Goal: Information Seeking & Learning: Learn about a topic

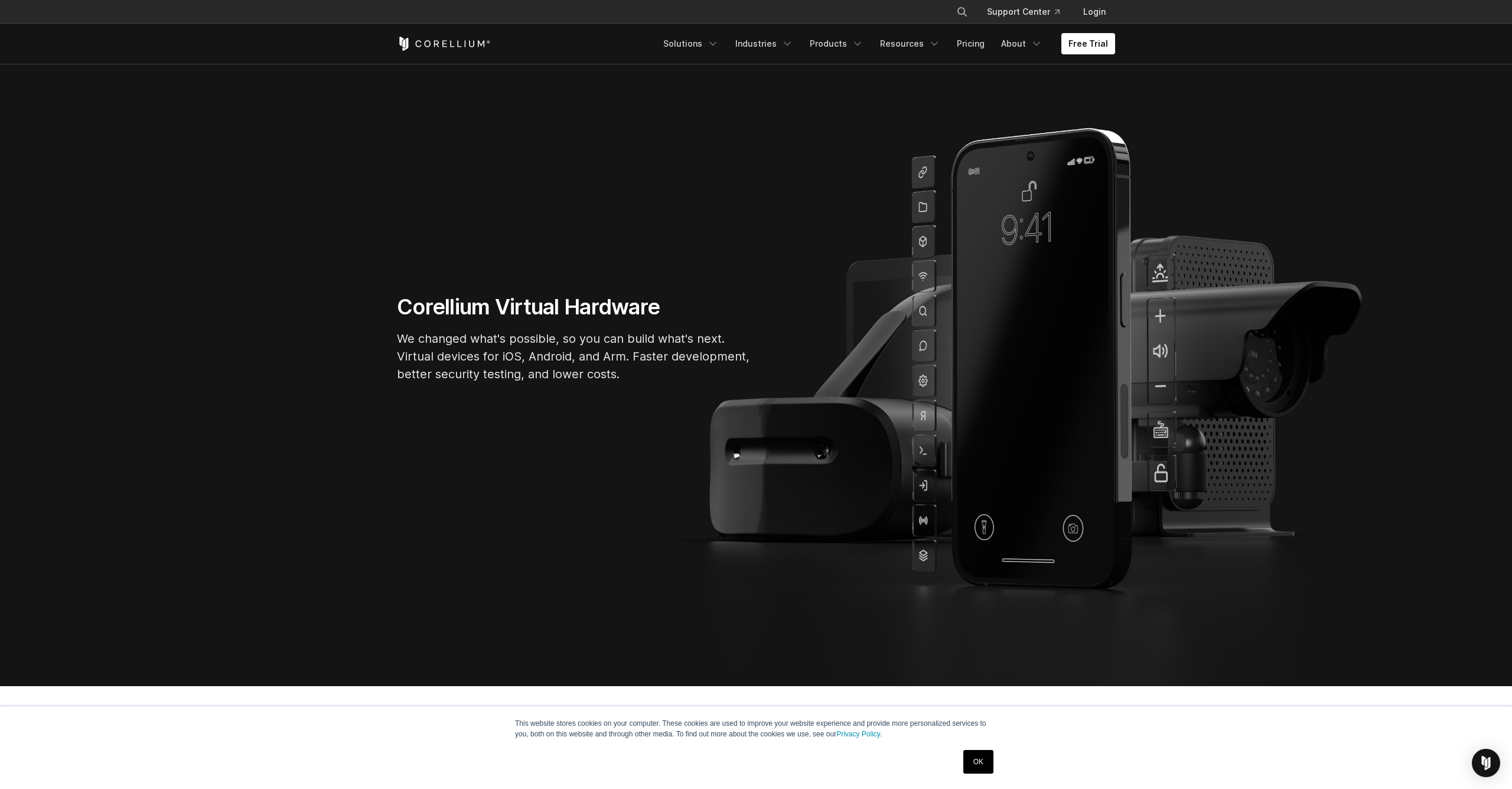
scroll to position [104, 0]
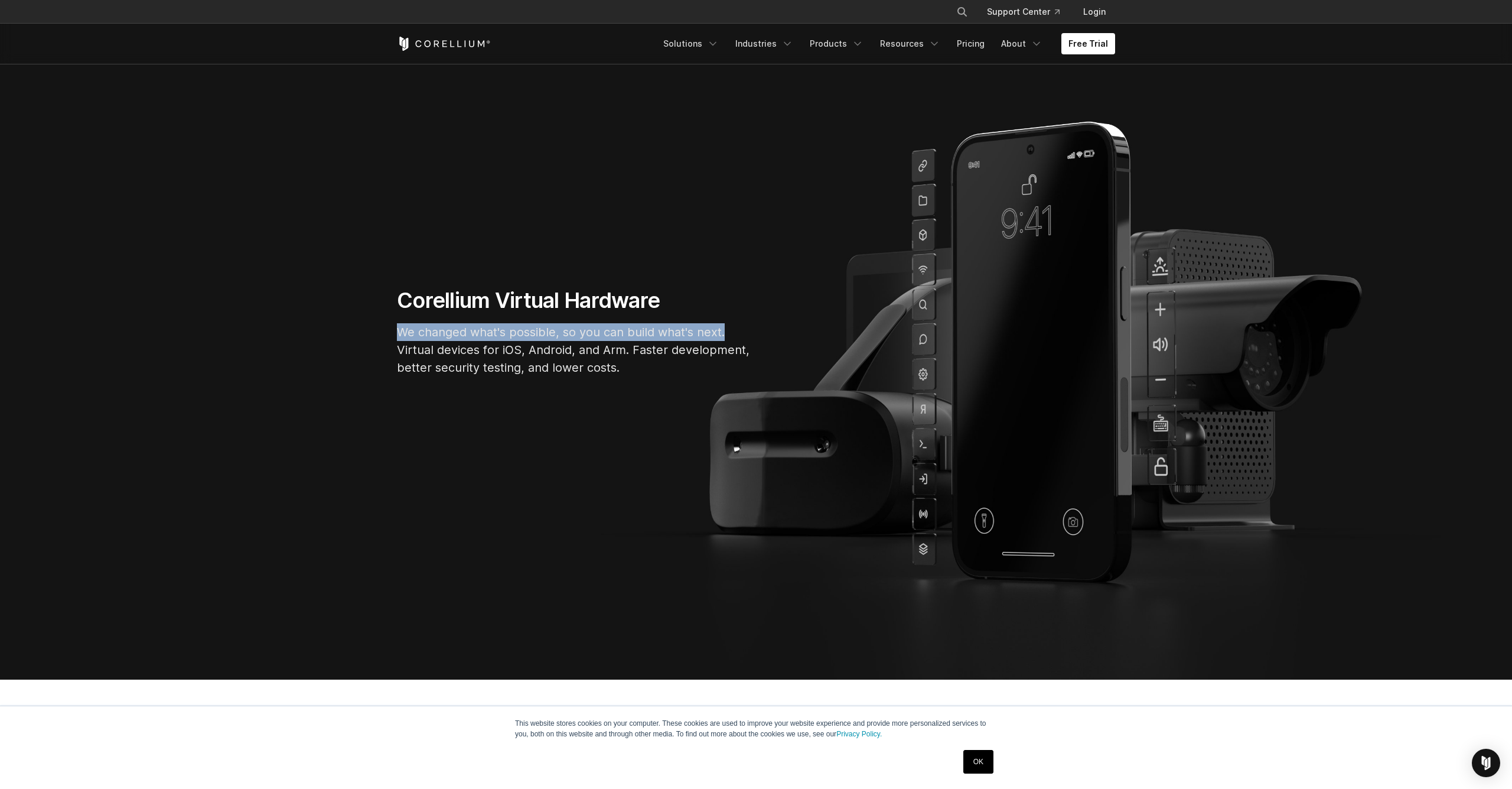
drag, startPoint x: 391, startPoint y: 327, endPoint x: 724, endPoint y: 331, distance: 333.0
click at [724, 331] on div "Corellium Virtual Hardware We changed what's possible, so you can build what's …" at bounding box center [574, 336] width 378 height 99
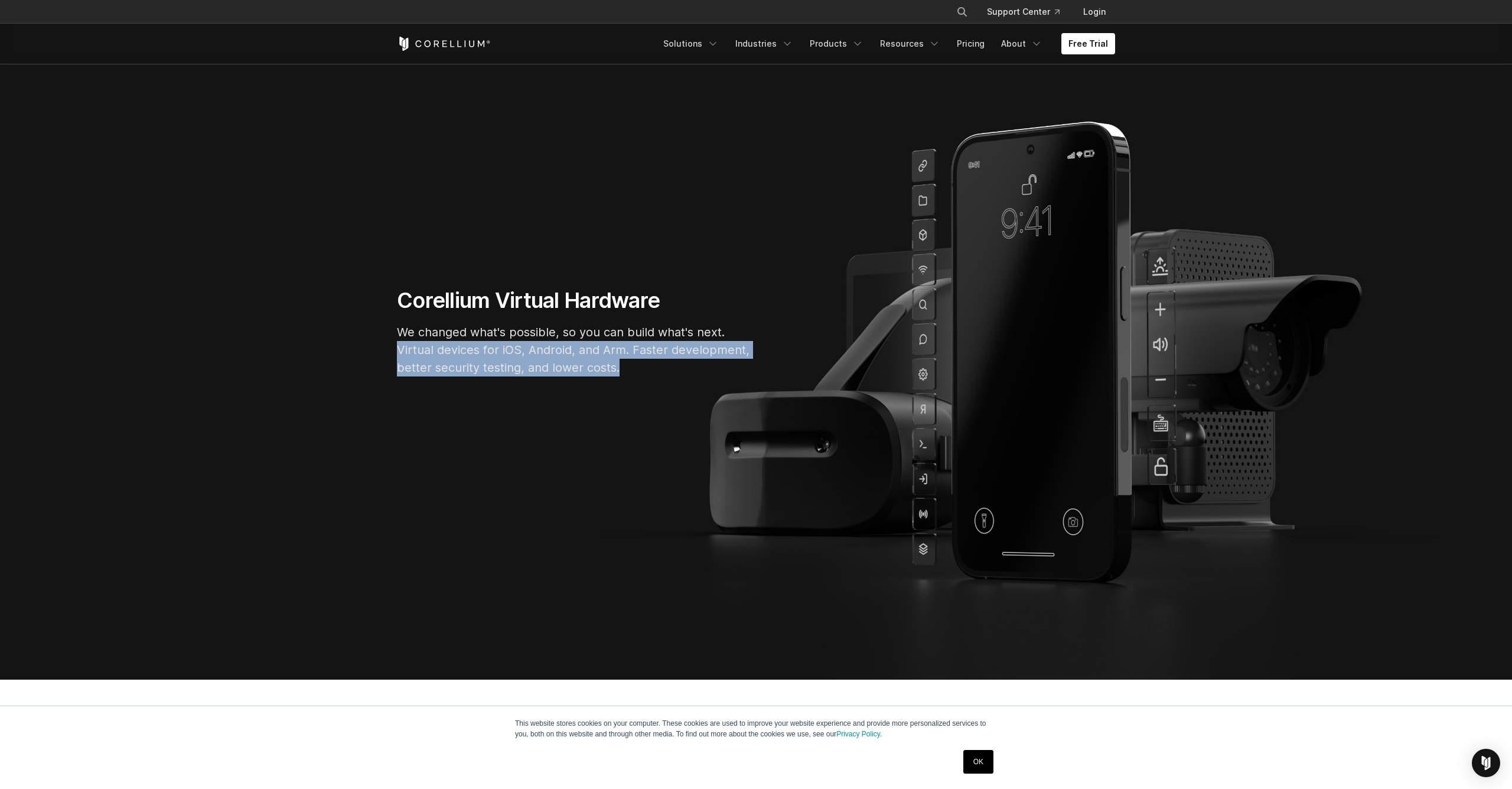
drag, startPoint x: 386, startPoint y: 351, endPoint x: 541, endPoint y: 355, distance: 155.1
click at [595, 365] on div "Corellium Virtual Hardware We changed what's possible, so you can build what's …" at bounding box center [574, 336] width 378 height 99
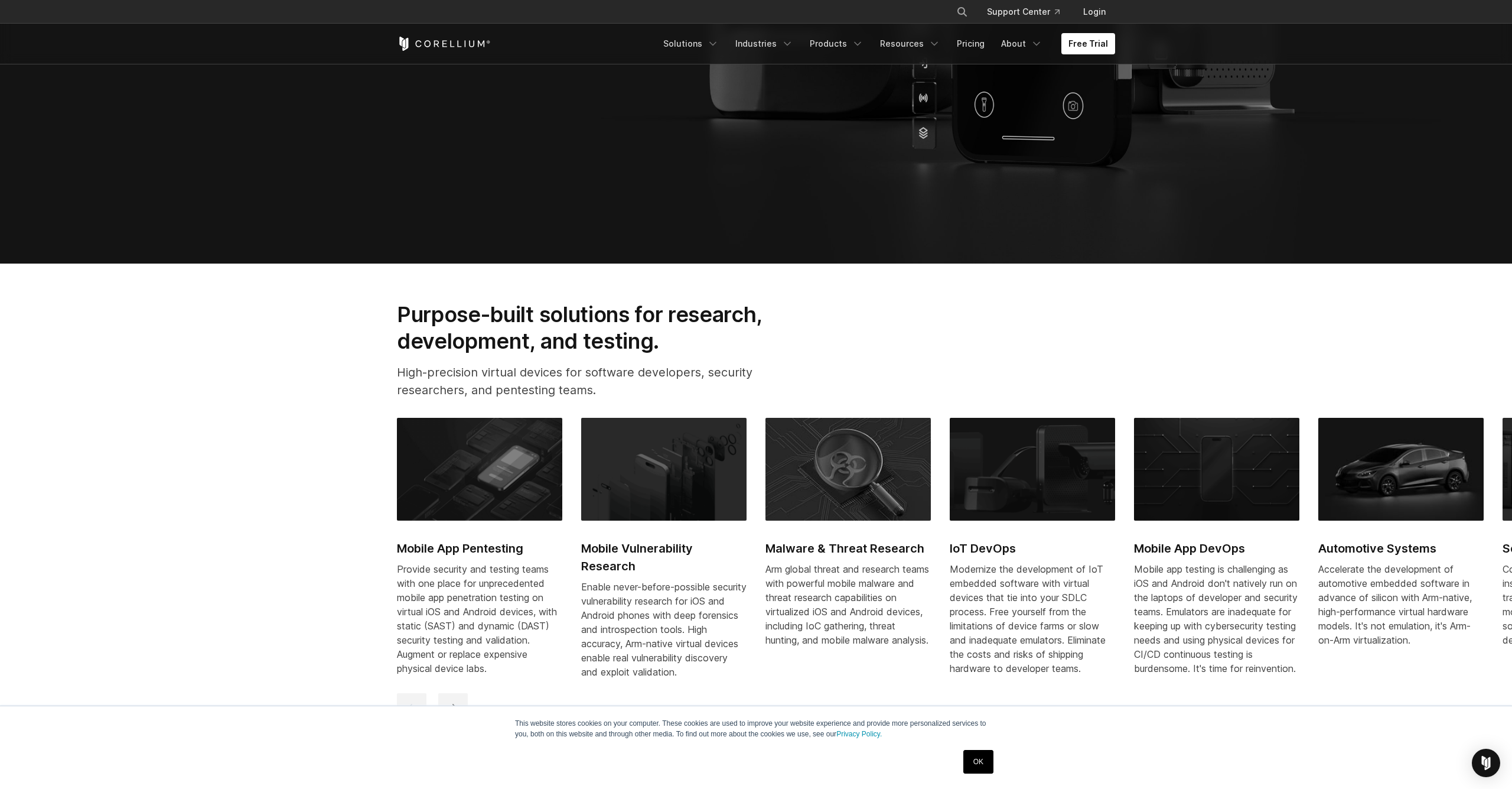
scroll to position [521, 0]
click at [697, 496] on img at bounding box center [664, 468] width 165 height 103
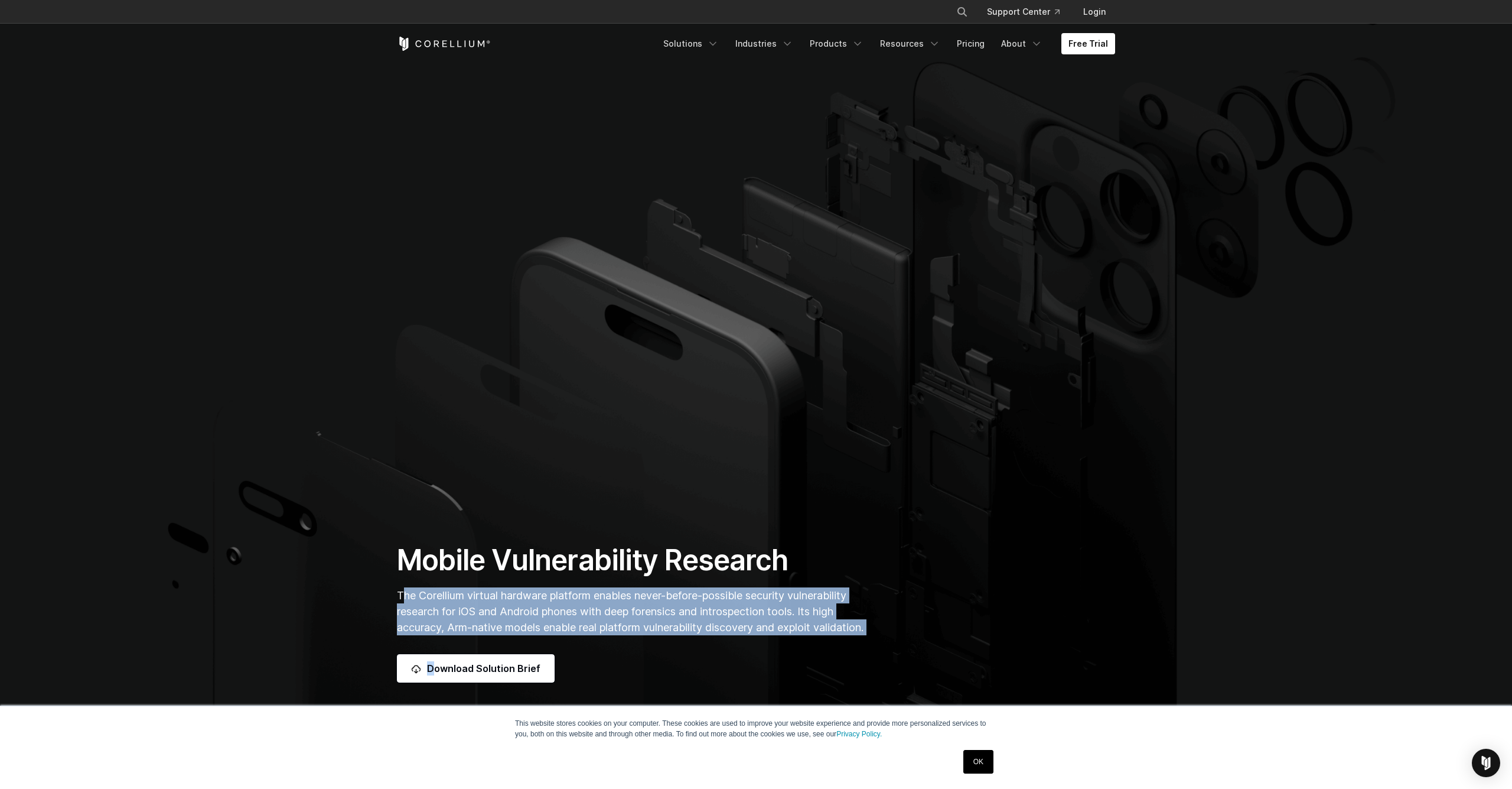
drag, startPoint x: 406, startPoint y: 579, endPoint x: 827, endPoint y: 649, distance: 426.8
click at [827, 649] on div "Mobile Vulnerability Research The Corellium virtual hardware platform enables n…" at bounding box center [632, 612] width 494 height 140
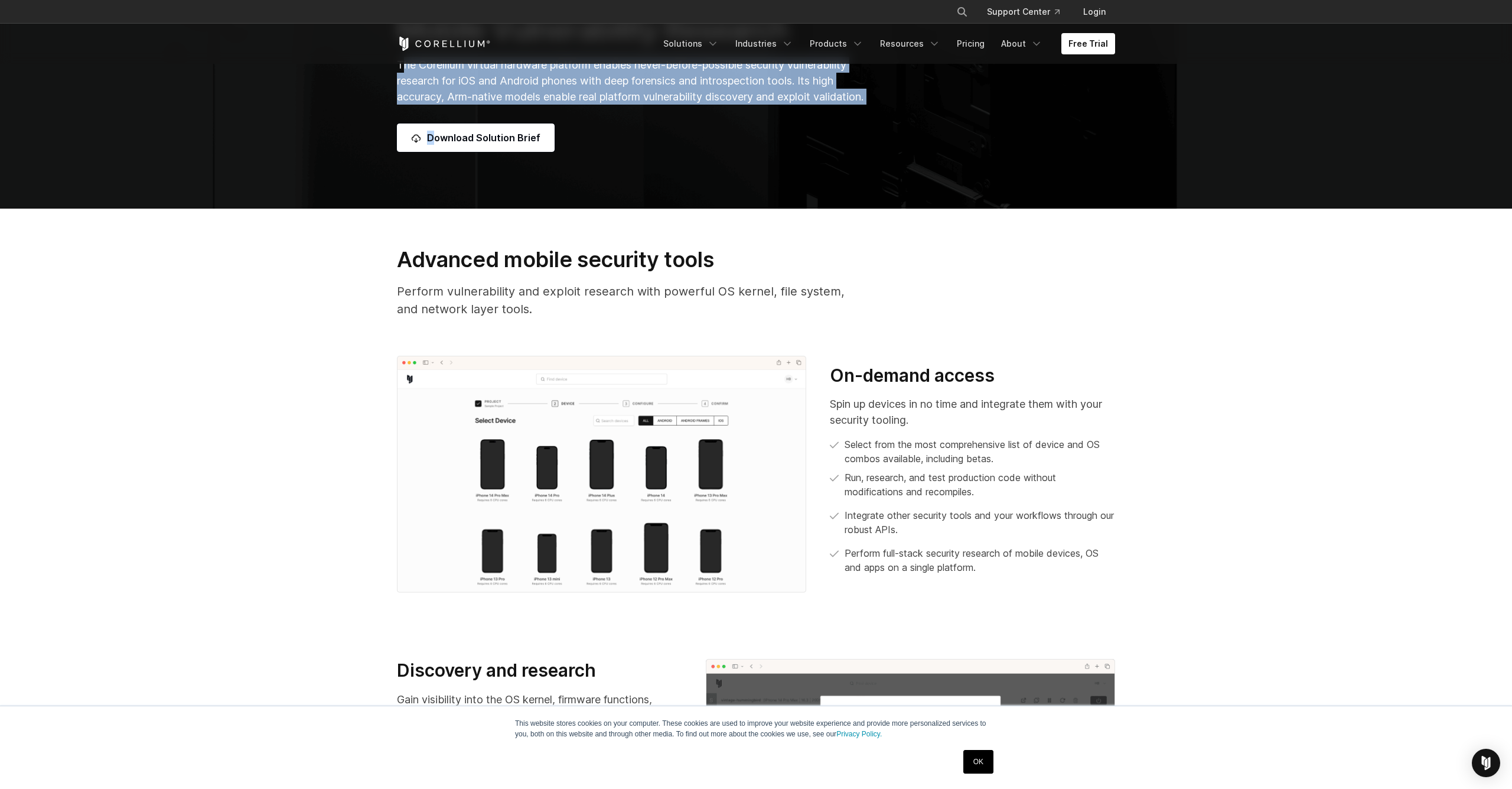
scroll to position [621, 0]
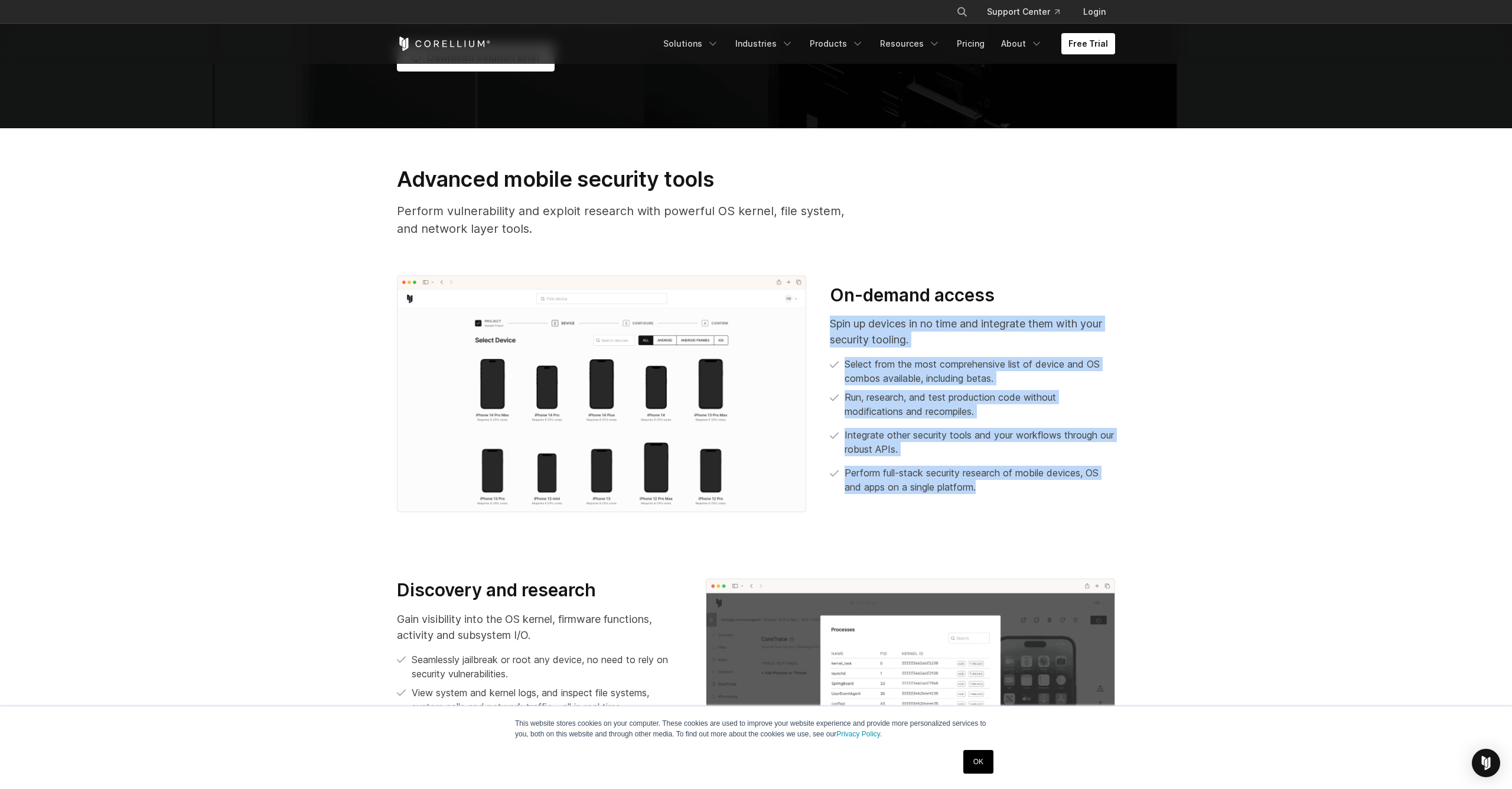
drag, startPoint x: 825, startPoint y: 326, endPoint x: 975, endPoint y: 509, distance: 236.6
click at [976, 506] on div "On-demand access Spin up devices in no time and integrate them with your securi…" at bounding box center [756, 394] width 742 height 237
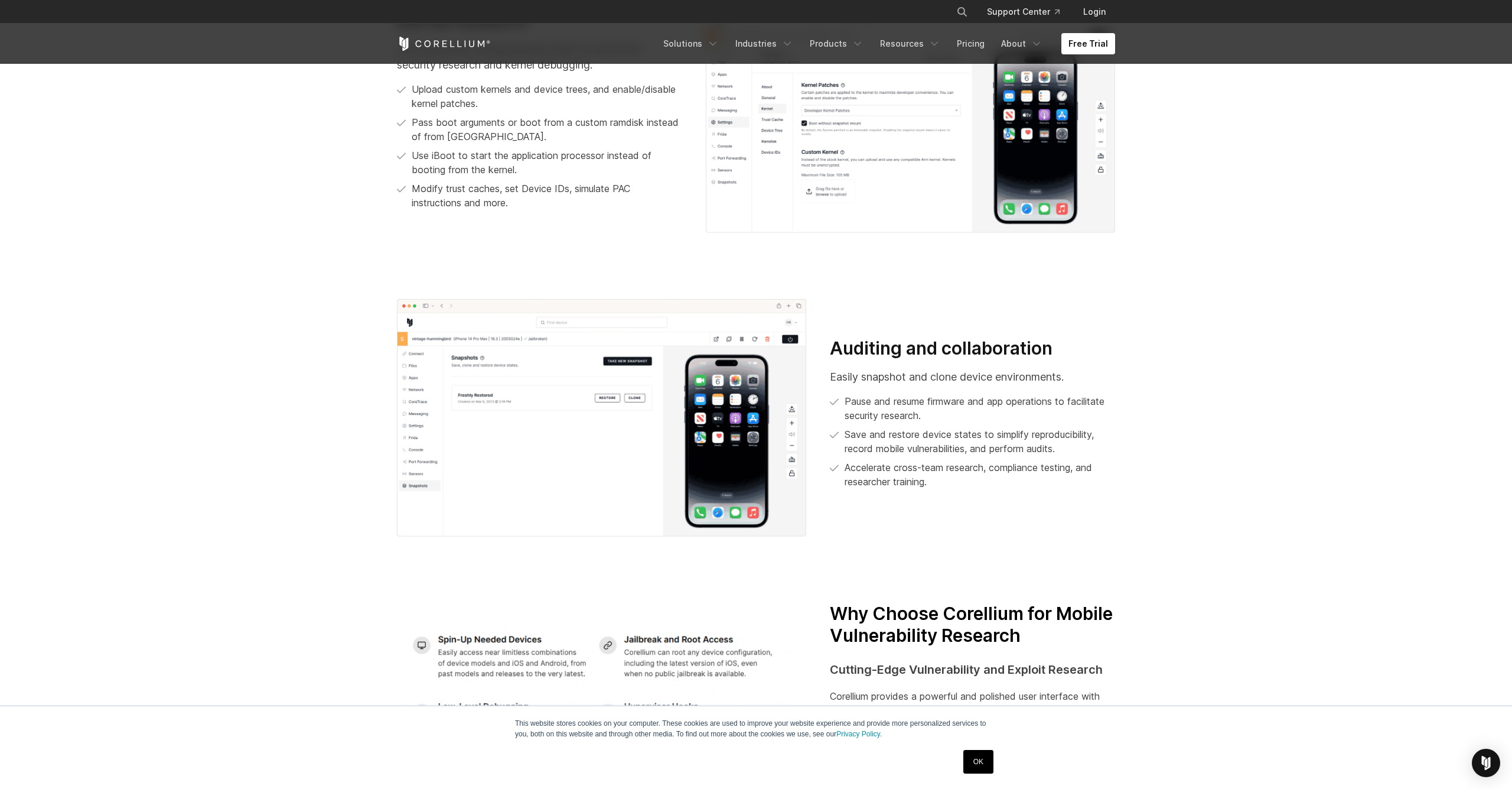
scroll to position [1813, 0]
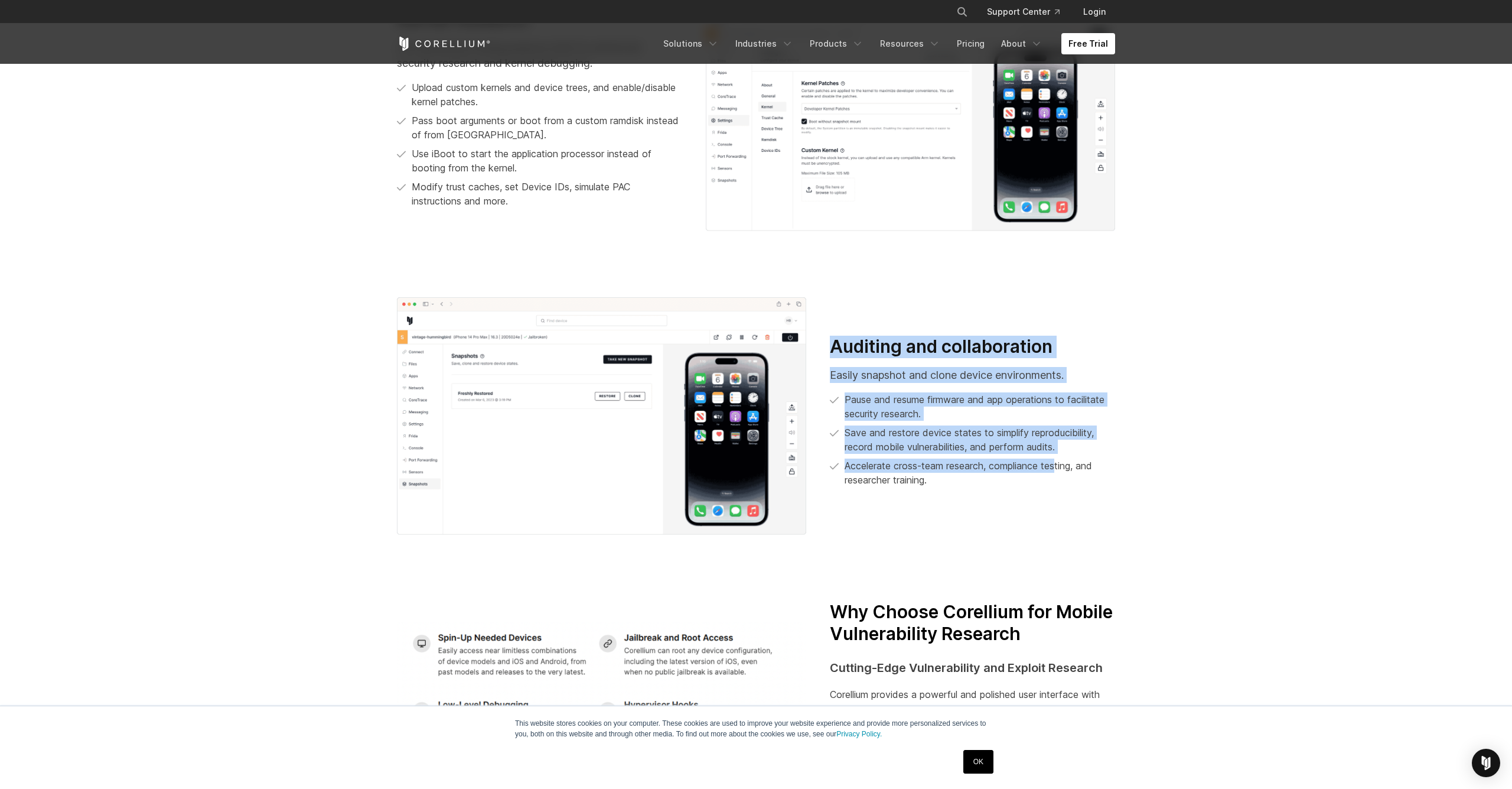
drag, startPoint x: 827, startPoint y: 332, endPoint x: 1059, endPoint y: 470, distance: 269.9
click at [1059, 470] on div "Auditing and collaboration Easily snapshot and clone device environments. Pause…" at bounding box center [756, 416] width 742 height 237
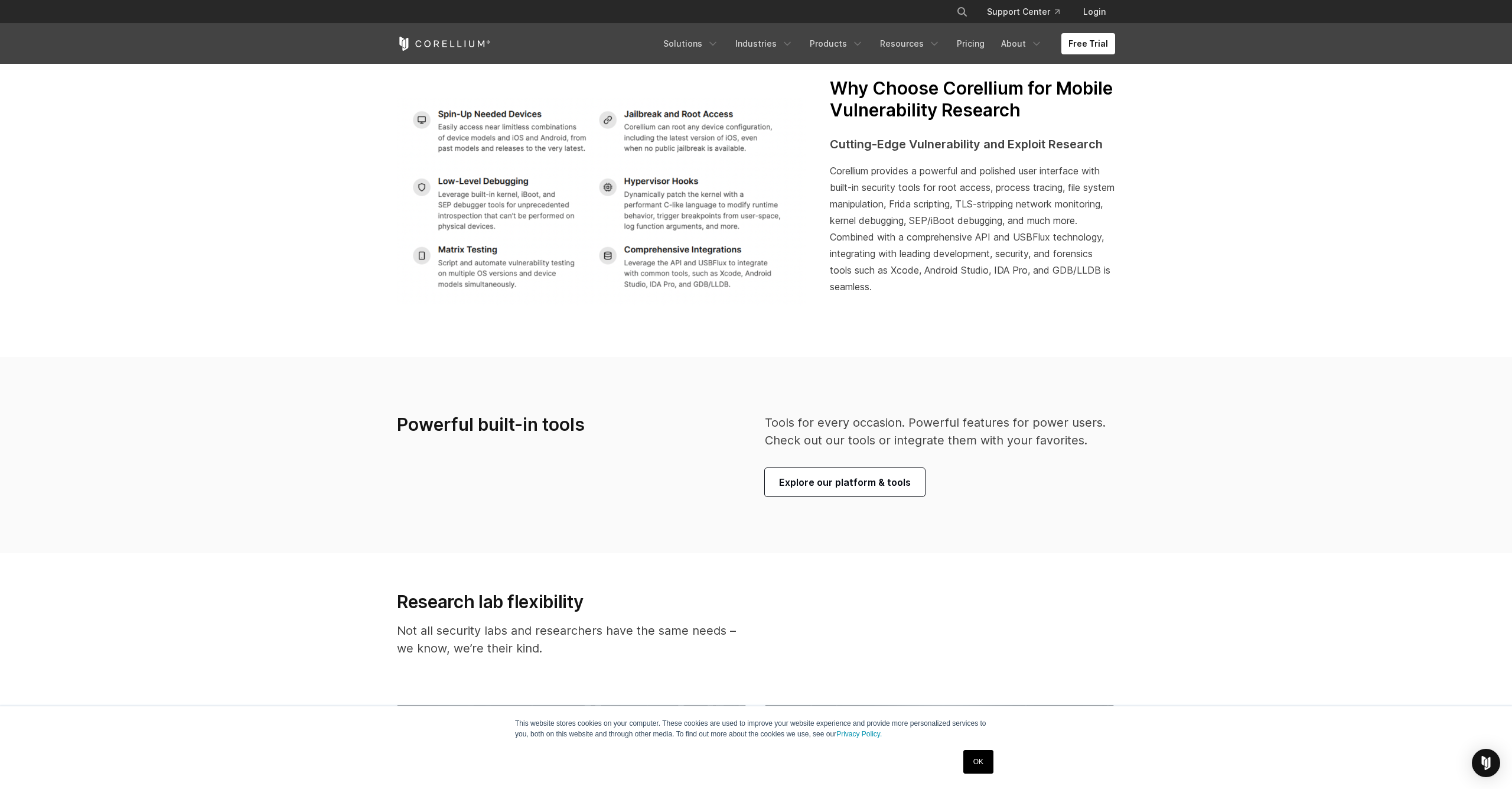
scroll to position [2346, 0]
